Goal: Check status: Check status

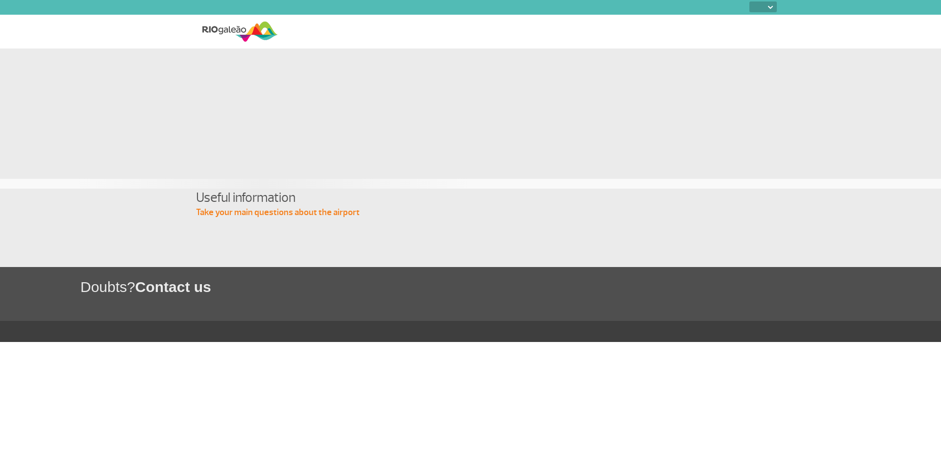
select select
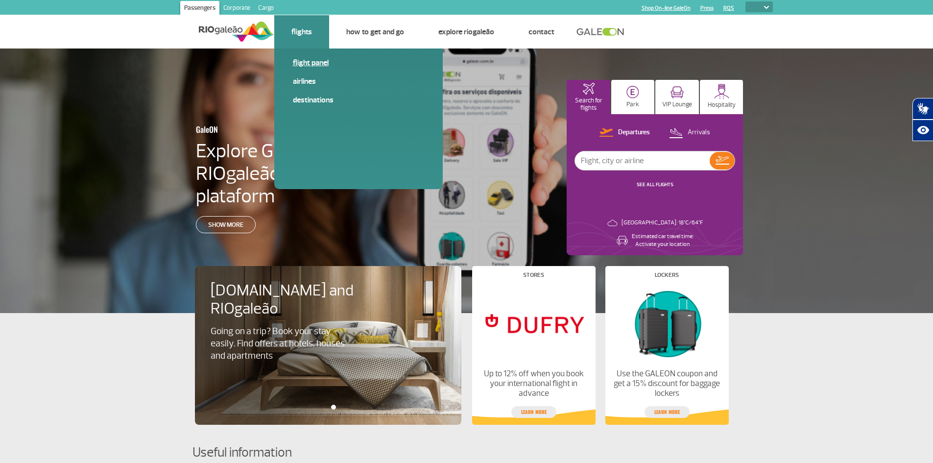
click at [304, 61] on link "Flight panel" at bounding box center [358, 62] width 131 height 11
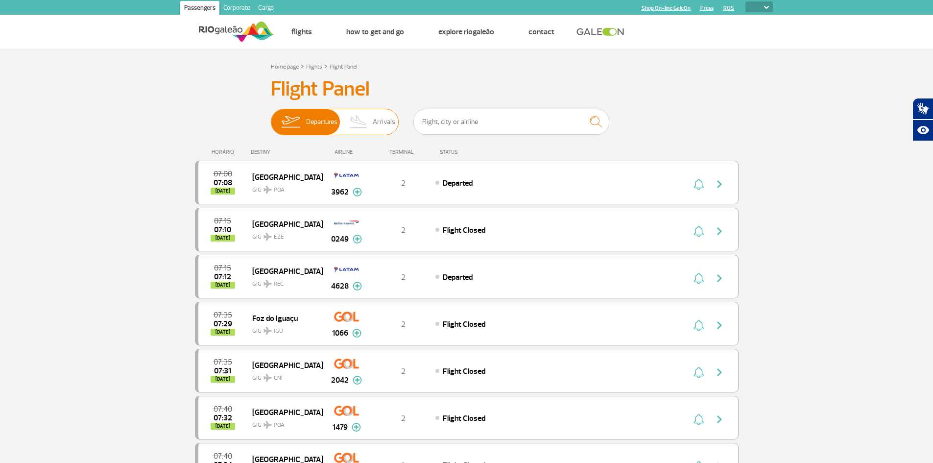
click at [382, 113] on span "Arrivals" at bounding box center [384, 121] width 23 height 25
click at [271, 117] on input "Departures Arrivals" at bounding box center [271, 117] width 0 height 0
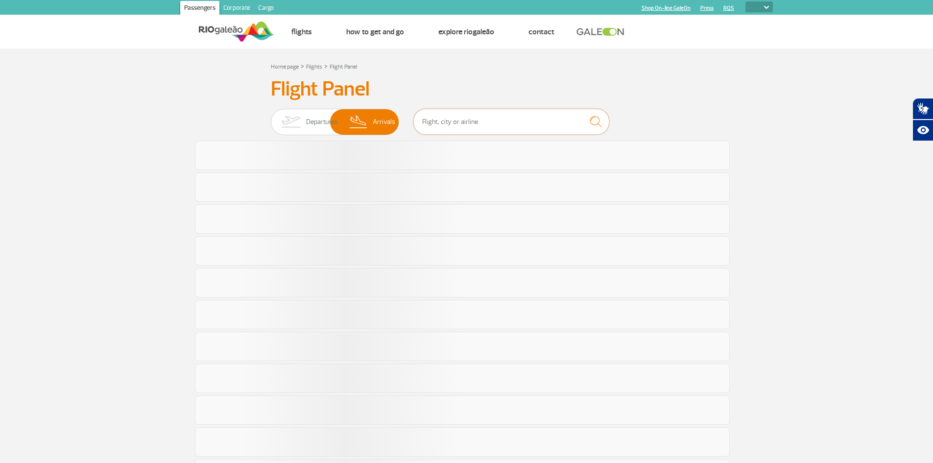
click at [450, 125] on input "text" at bounding box center [511, 122] width 196 height 26
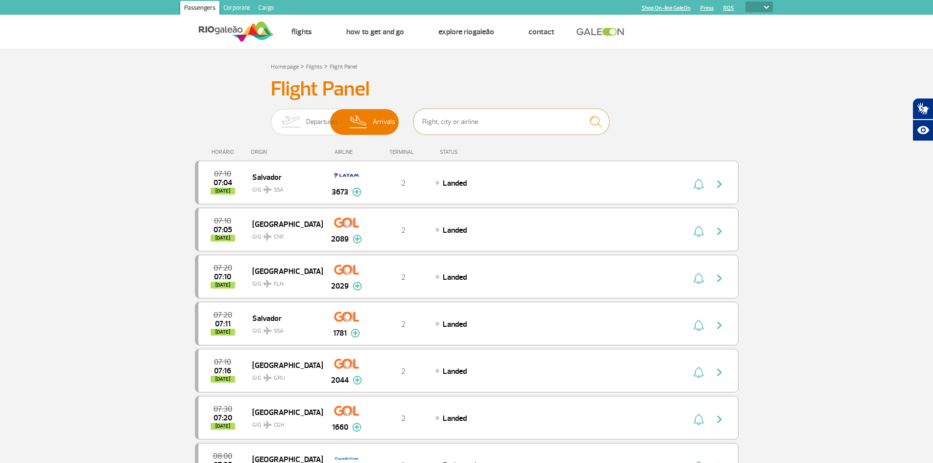
click at [450, 125] on input "text" at bounding box center [511, 122] width 196 height 26
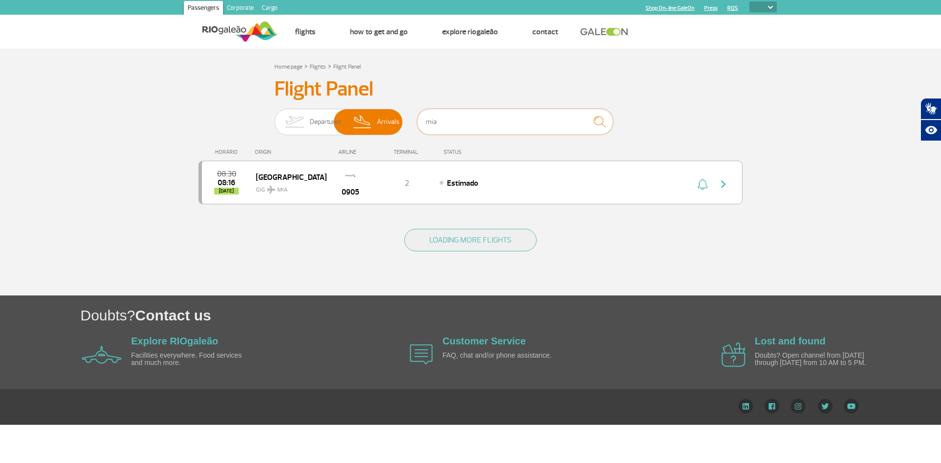
type input "mia"
